Goal: Transaction & Acquisition: Purchase product/service

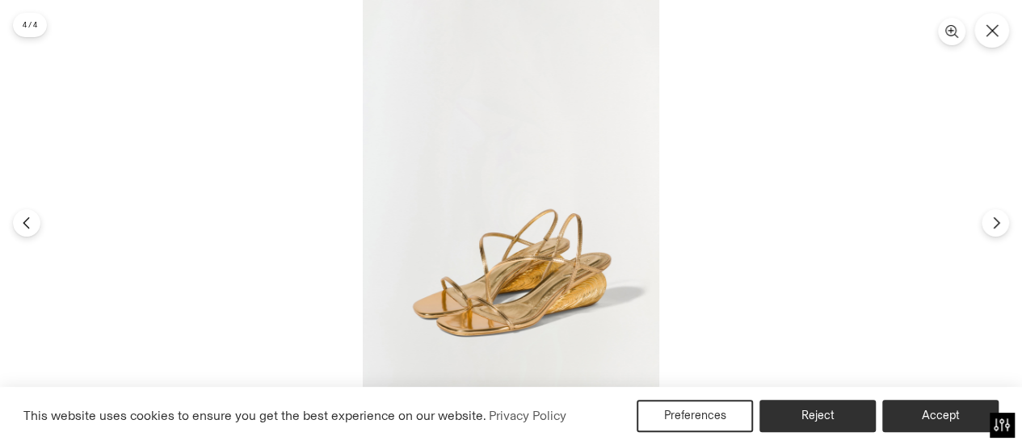
scroll to position [570, 0]
click at [993, 225] on icon "Next" at bounding box center [996, 223] width 13 height 13
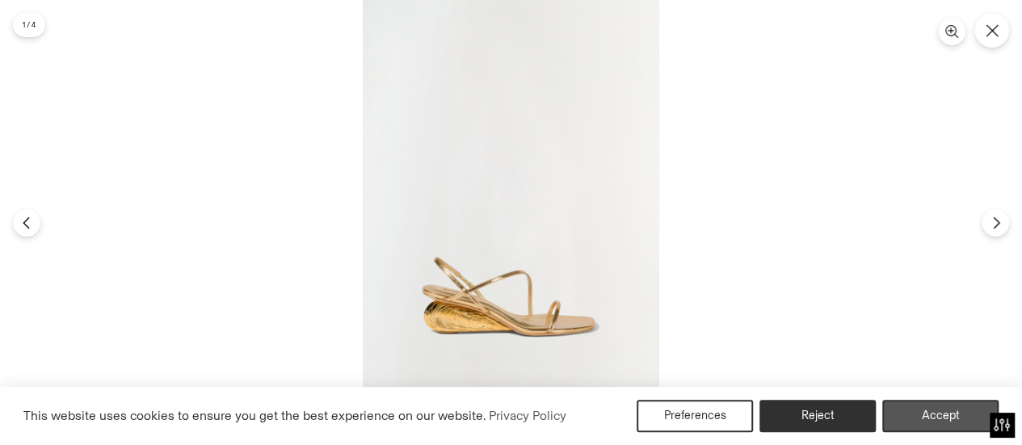
click at [929, 408] on button "Accept" at bounding box center [940, 416] width 116 height 32
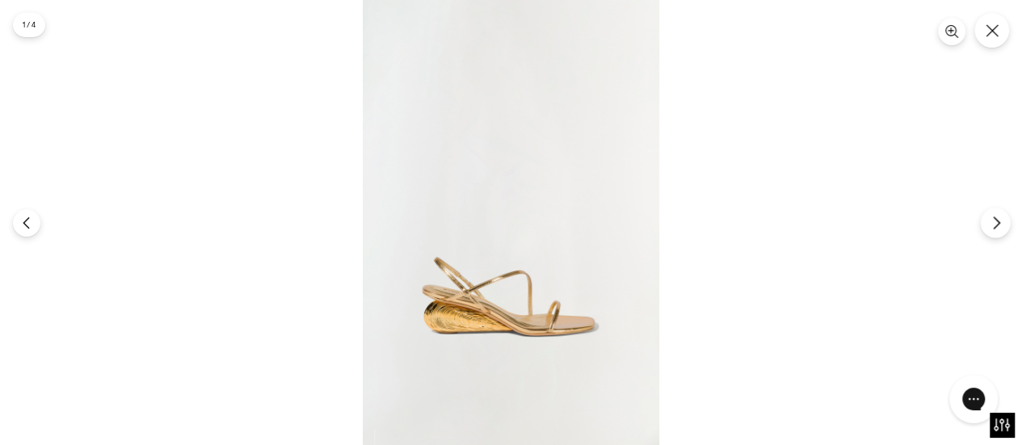
scroll to position [0, 0]
click at [990, 219] on icon "Next" at bounding box center [996, 223] width 15 height 15
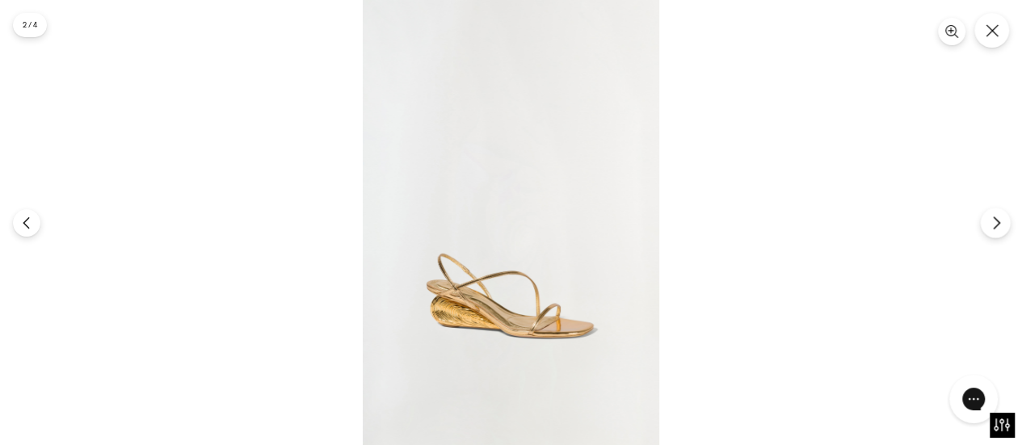
click at [990, 219] on icon "Next" at bounding box center [996, 223] width 15 height 15
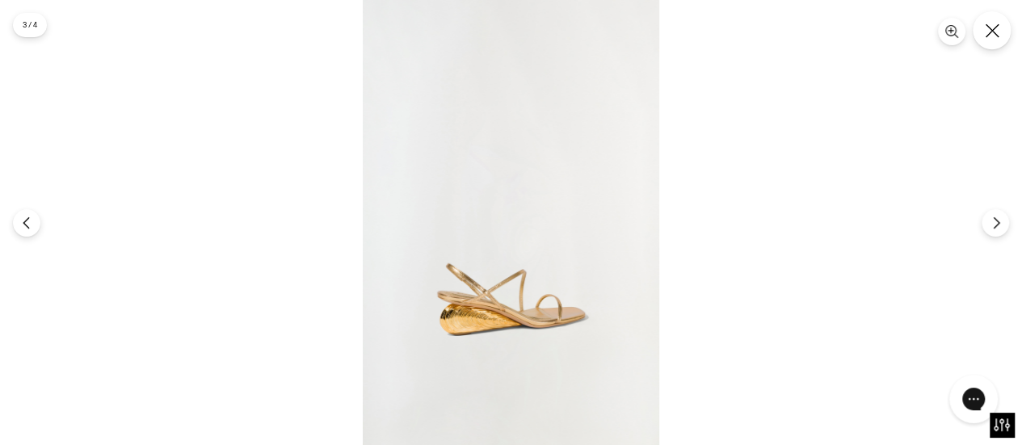
click at [995, 32] on icon "Close" at bounding box center [992, 30] width 15 height 15
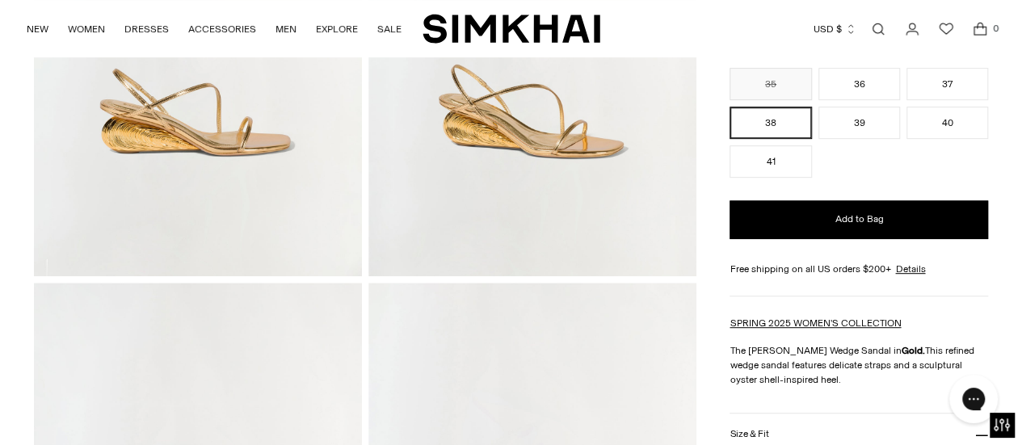
scroll to position [332, 0]
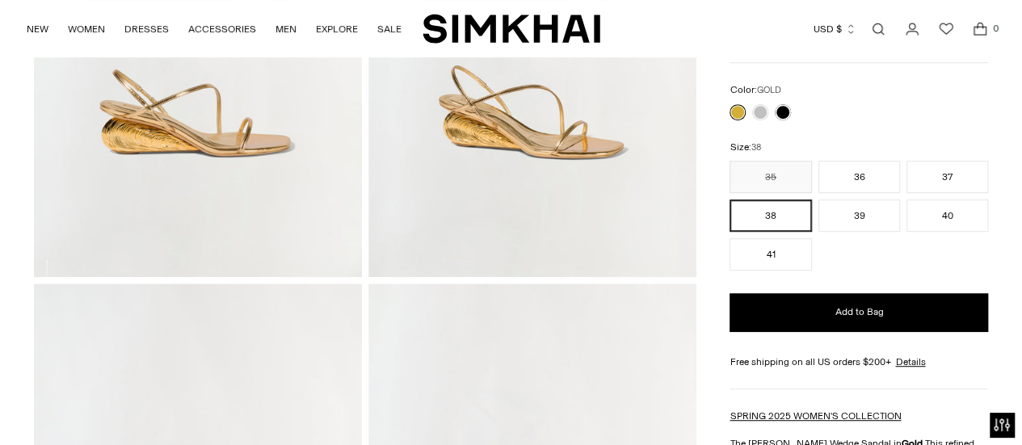
scroll to position [332, 0]
click at [931, 222] on button "40" at bounding box center [947, 216] width 82 height 32
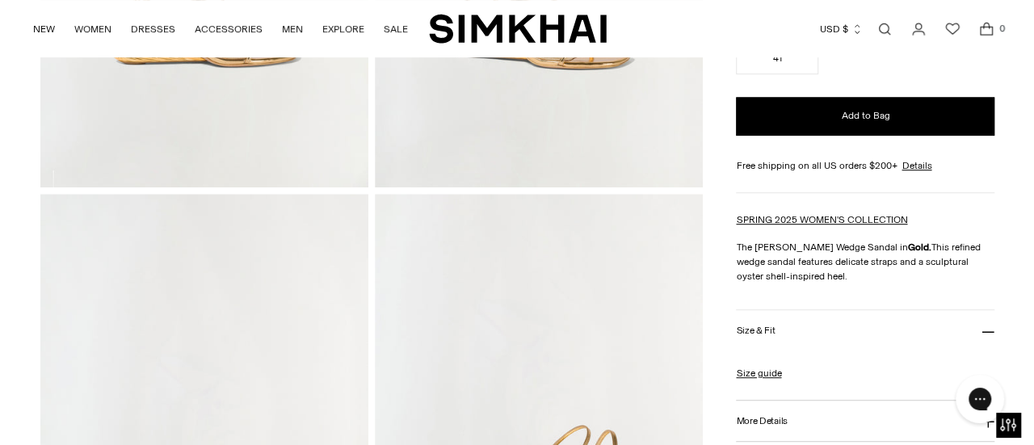
scroll to position [582, 0]
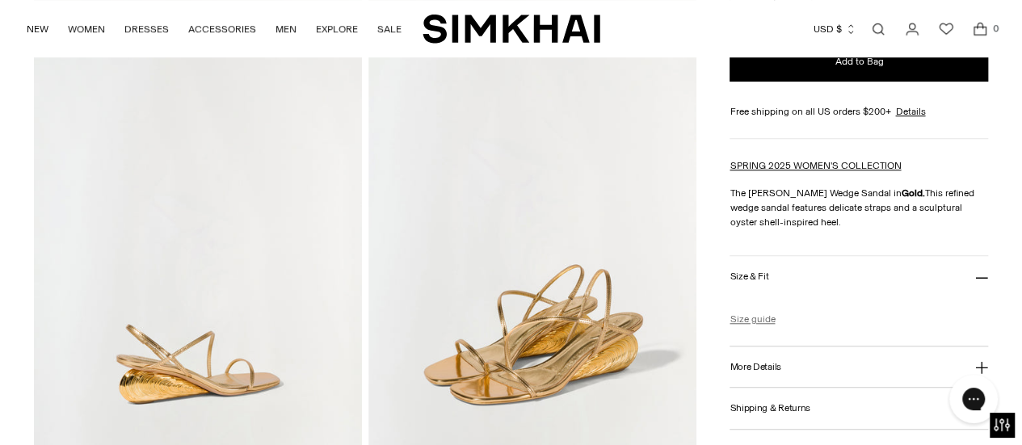
click at [748, 317] on link "Size guide" at bounding box center [752, 319] width 45 height 15
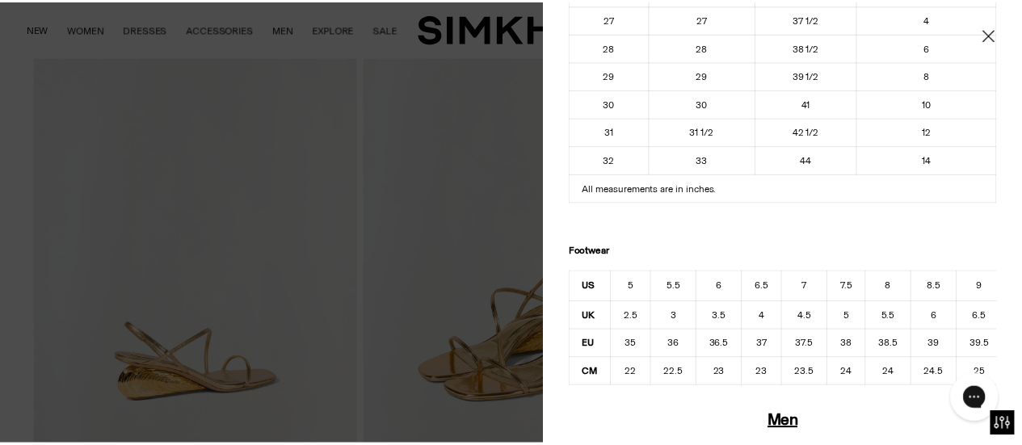
scroll to position [597, 0]
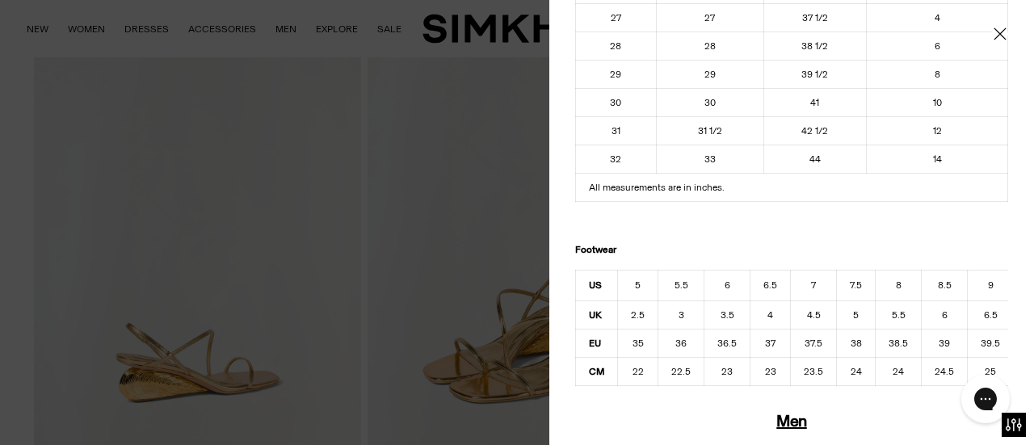
click at [994, 30] on icon "Close" at bounding box center [1000, 33] width 12 height 12
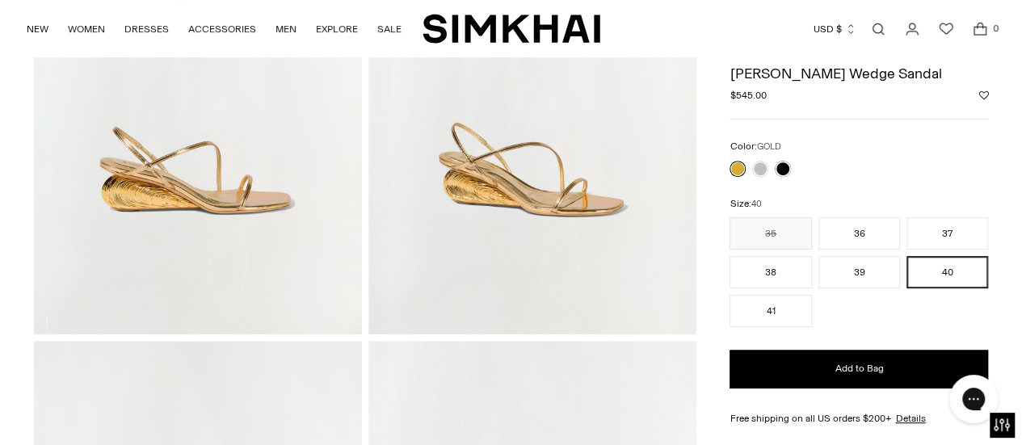
scroll to position [275, 0]
click at [847, 262] on button "39" at bounding box center [859, 272] width 82 height 32
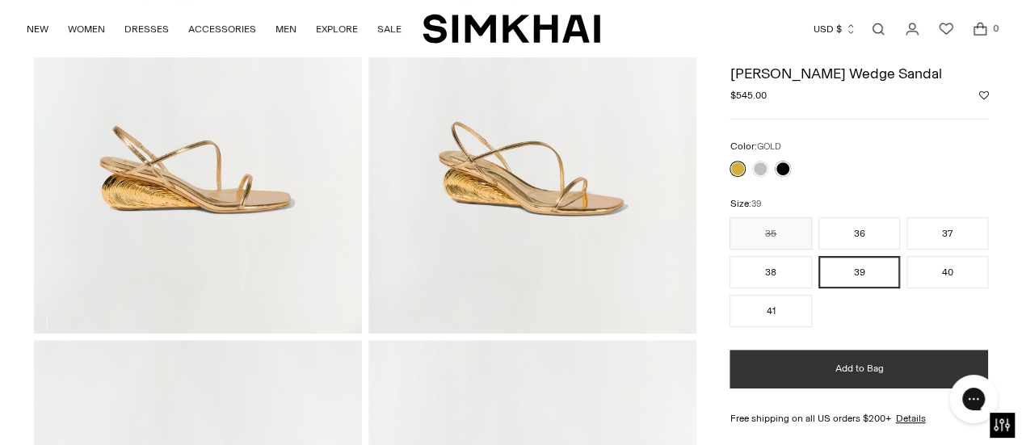
click at [845, 366] on span "Add to Bag" at bounding box center [859, 369] width 48 height 14
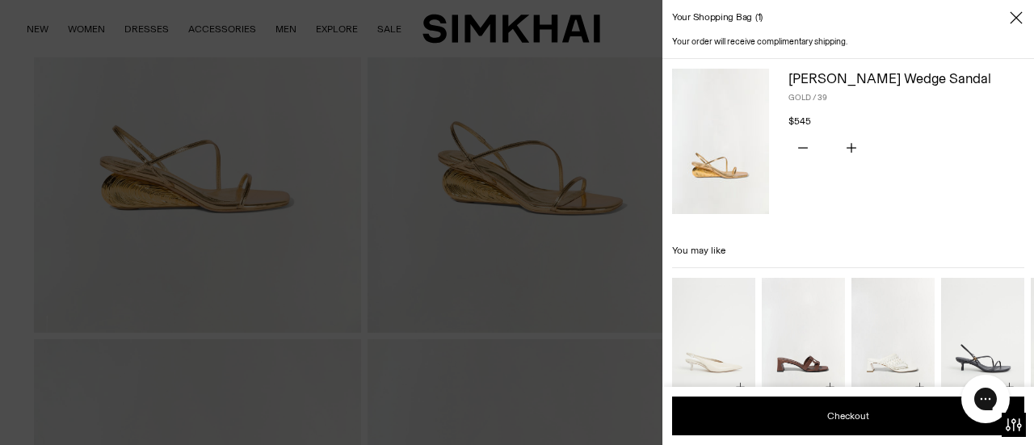
click at [1021, 22] on icon "Close" at bounding box center [1016, 18] width 13 height 16
